Goal: Download file/media

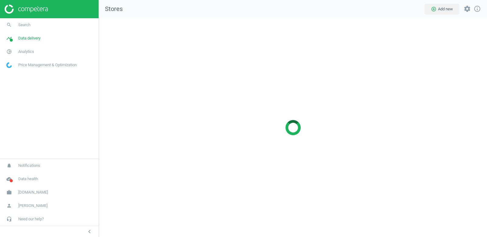
scroll to position [219, 388]
click at [17, 50] on span "pie_chart_outlined" at bounding box center [9, 51] width 18 height 13
click at [29, 193] on span "[DOMAIN_NAME]" at bounding box center [32, 192] width 29 height 5
click at [23, 174] on span "Switch campaign" at bounding box center [20, 174] width 27 height 5
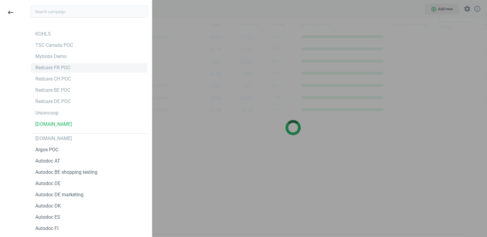
click at [67, 70] on div "Redcare FR POC" at bounding box center [52, 67] width 35 height 7
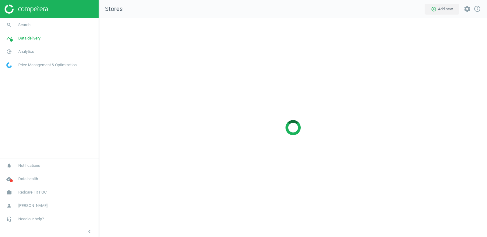
scroll to position [219, 388]
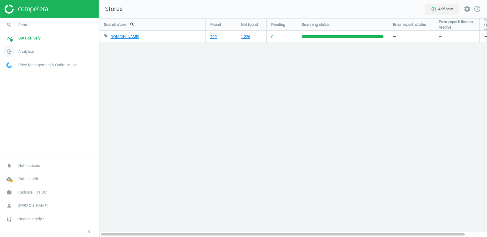
click at [27, 52] on span "Analytics" at bounding box center [26, 51] width 16 height 5
click at [17, 72] on span "Products" at bounding box center [14, 73] width 14 height 5
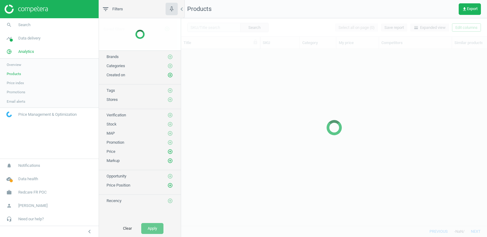
scroll to position [177, 306]
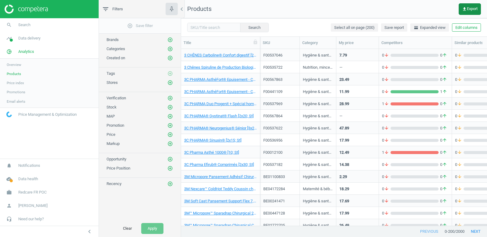
click at [464, 11] on icon "get_app" at bounding box center [464, 9] width 5 height 5
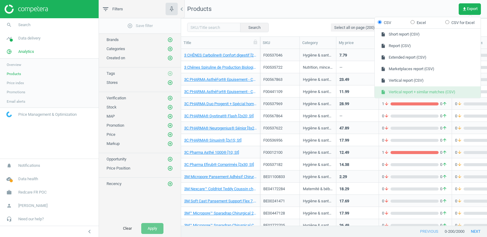
click at [431, 94] on button "insert_drive_file Vertical report + similar matches (CSV)" at bounding box center [427, 92] width 106 height 12
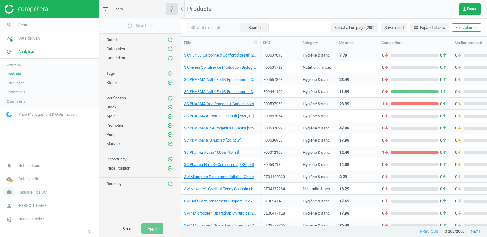
click at [37, 194] on span "Redcare FR POC" at bounding box center [32, 192] width 28 height 5
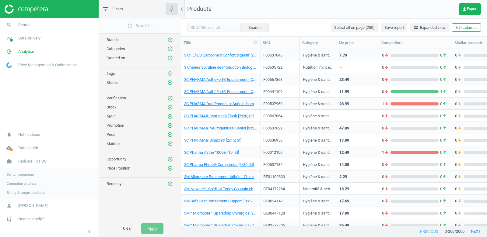
click at [16, 176] on span "Switch campaign" at bounding box center [20, 174] width 27 height 5
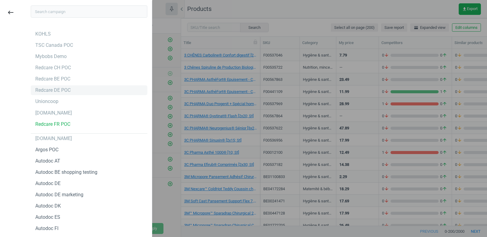
click at [66, 92] on div "Redcare DE POC" at bounding box center [52, 90] width 35 height 7
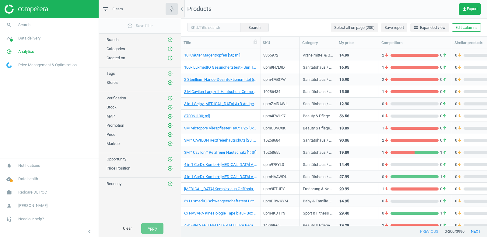
scroll to position [0, 0]
click at [468, 10] on span "get_app Export" at bounding box center [470, 9] width 16 height 5
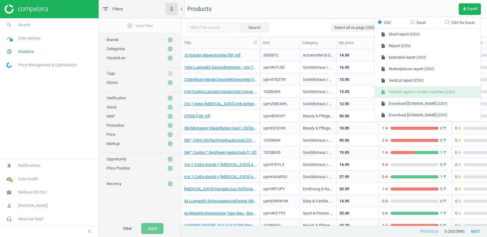
click at [435, 92] on button "insert_drive_file Vertical report + similar matches (CSV)" at bounding box center [427, 92] width 106 height 12
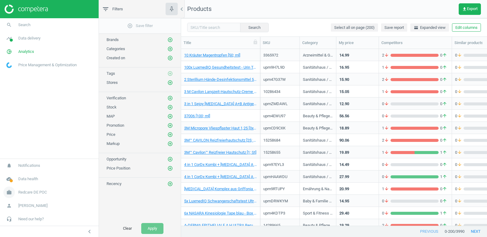
click at [33, 194] on span "Redcare DE POC" at bounding box center [32, 192] width 29 height 5
click at [19, 176] on span "Switch campaign" at bounding box center [20, 174] width 27 height 5
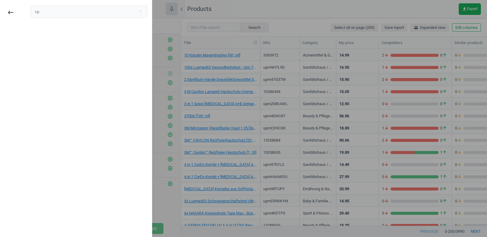
type input "с"
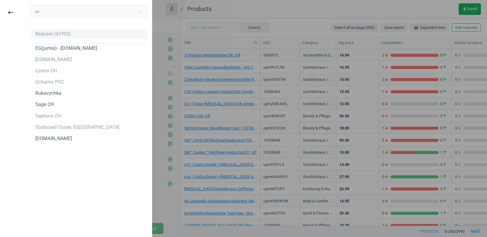
type input "ch"
click at [55, 32] on div "Redcare CH POC" at bounding box center [53, 34] width 36 height 7
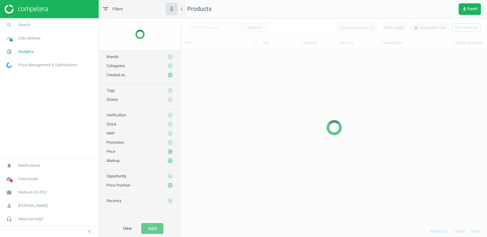
scroll to position [177, 306]
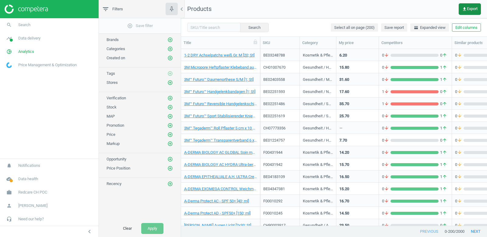
click at [473, 8] on span "get_app Export" at bounding box center [470, 9] width 16 height 5
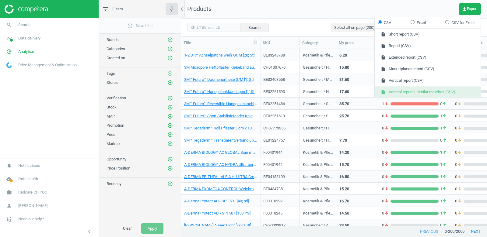
click at [443, 90] on button "insert_drive_file Vertical report + similar matches (CSV)" at bounding box center [427, 92] width 106 height 12
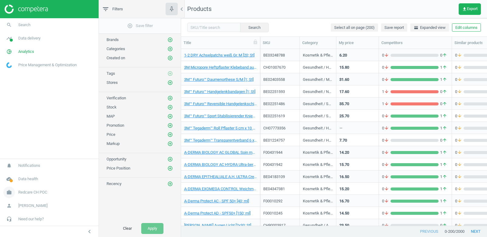
click at [20, 195] on span "Redcare CH POC" at bounding box center [32, 192] width 29 height 5
click at [12, 176] on span "Switch campaign" at bounding box center [20, 174] width 27 height 5
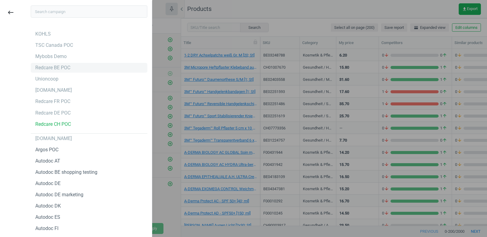
click at [63, 70] on div "Redcare BE POC" at bounding box center [52, 67] width 35 height 7
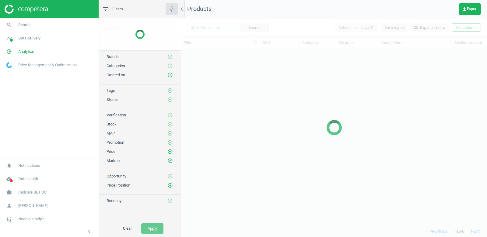
scroll to position [177, 306]
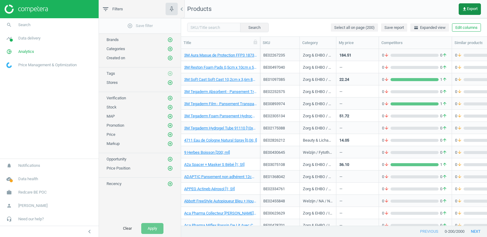
click at [466, 9] on span "get_app Export" at bounding box center [470, 9] width 16 height 5
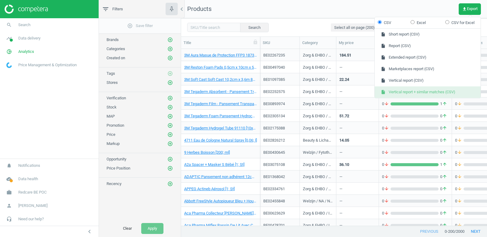
click at [433, 89] on button "insert_drive_file Vertical report + similar matches (CSV)" at bounding box center [427, 92] width 106 height 12
